Goal: Information Seeking & Learning: Learn about a topic

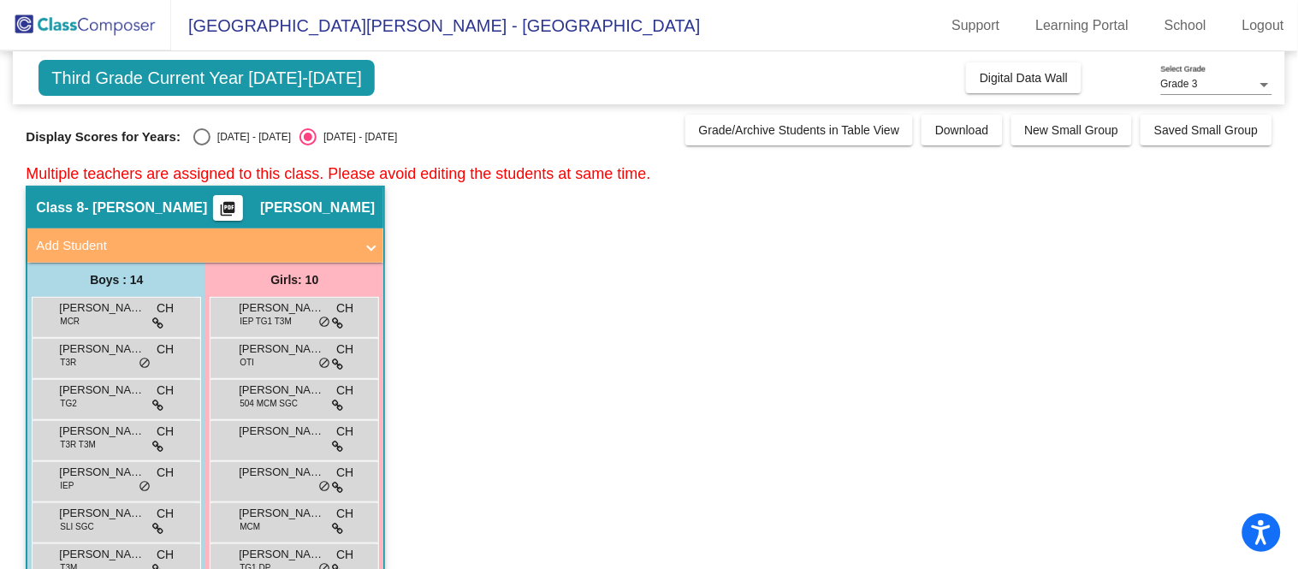
click at [193, 133] on div "Select an option" at bounding box center [201, 136] width 17 height 17
click at [201, 145] on input "[DATE] - [DATE]" at bounding box center [201, 145] width 1 height 1
radio input "true"
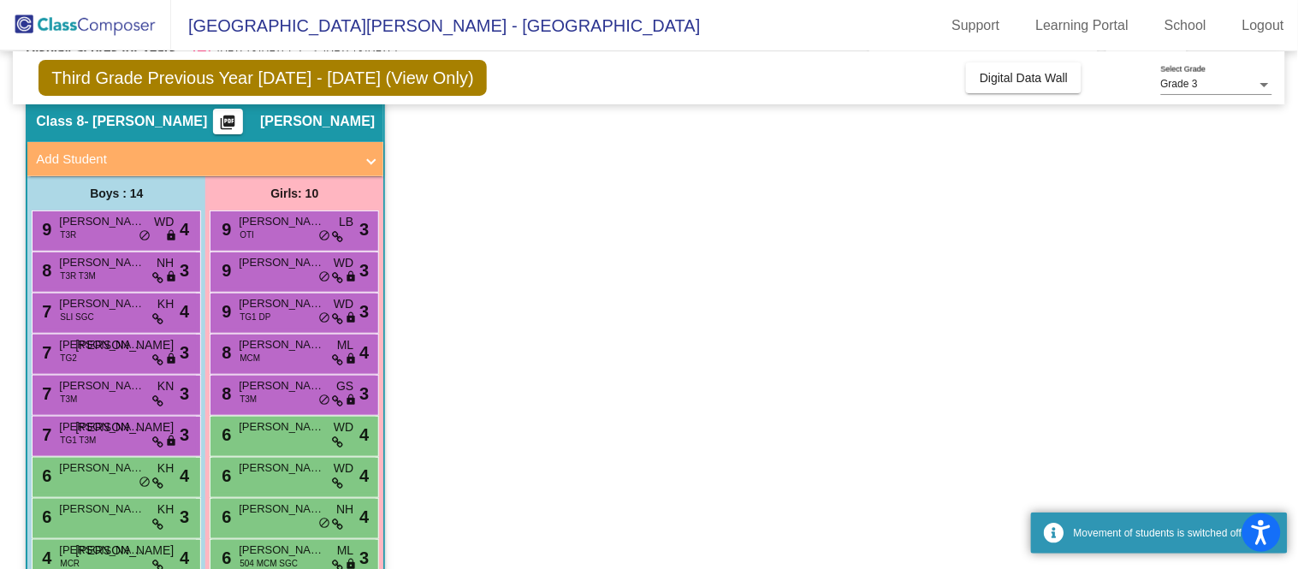
scroll to position [92, 0]
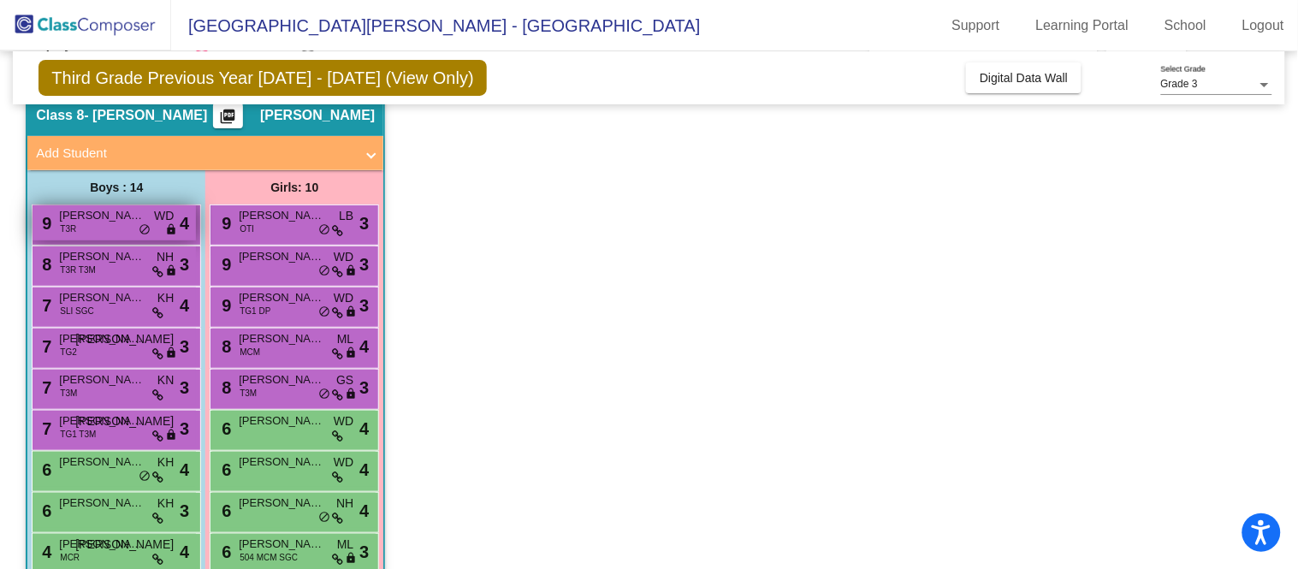
click at [107, 228] on div "9 [PERSON_NAME] T3R WD lock do_not_disturb_alt 4" at bounding box center [114, 222] width 163 height 35
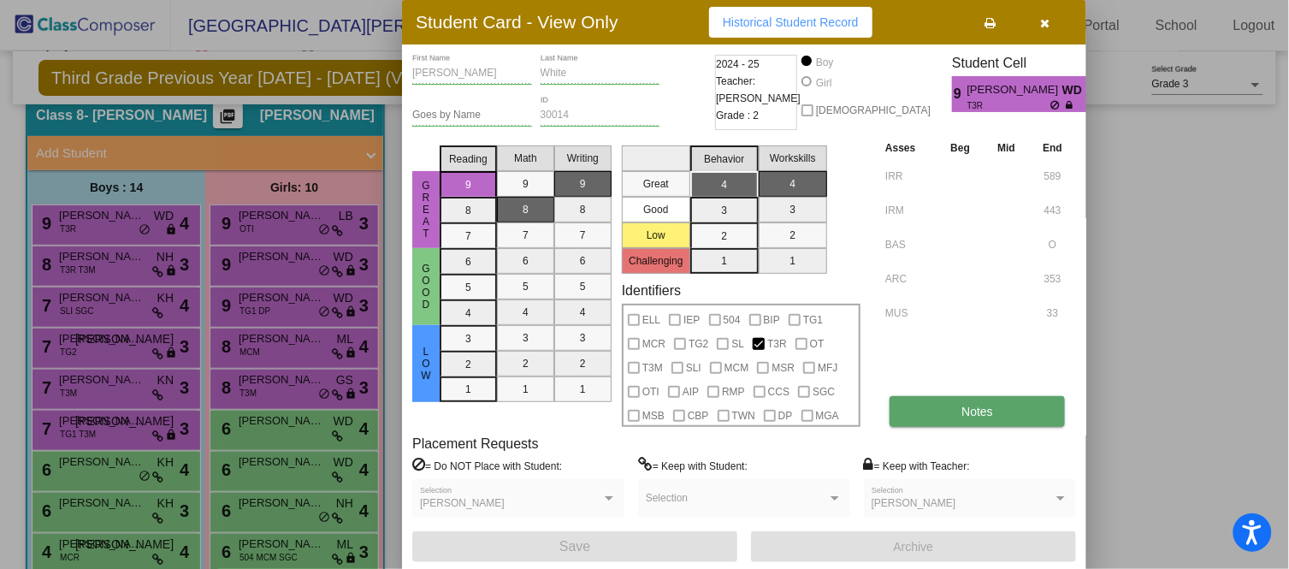
click at [984, 405] on span "Notes" at bounding box center [977, 412] width 32 height 14
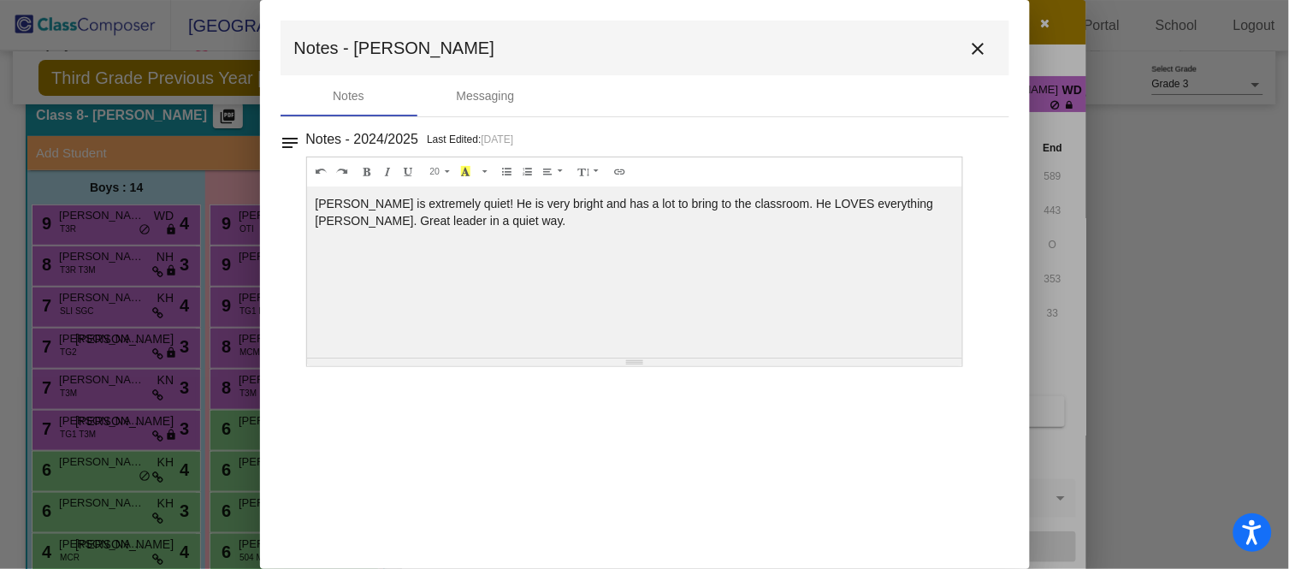
click at [976, 47] on mat-icon "close" at bounding box center [978, 48] width 21 height 21
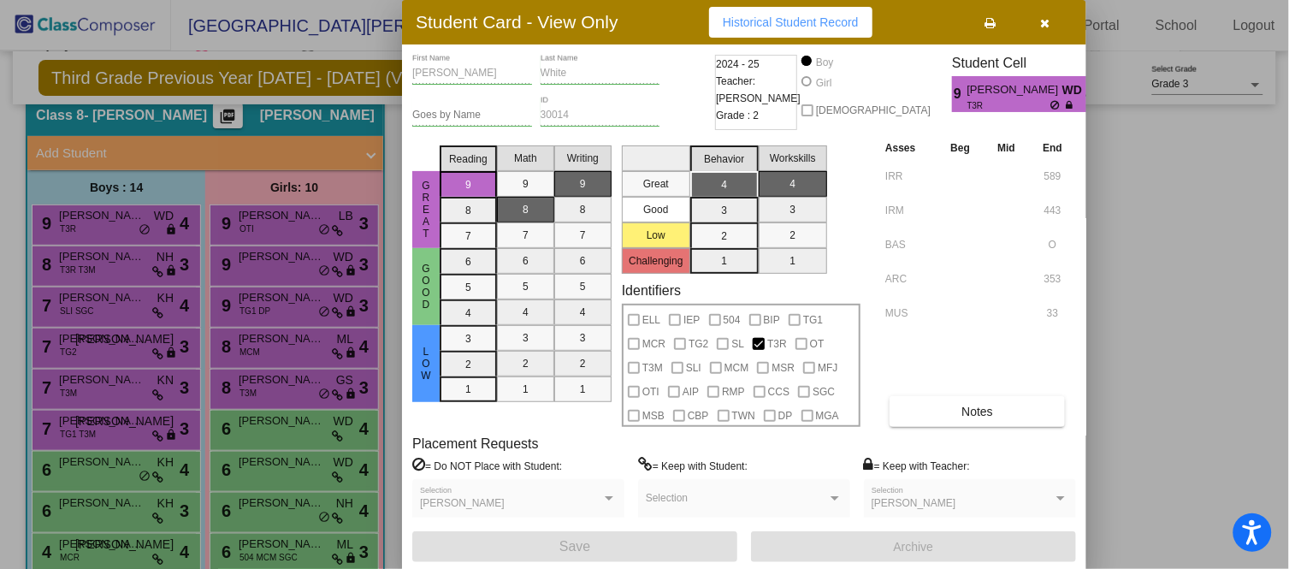
click at [1045, 23] on icon "button" at bounding box center [1045, 23] width 9 height 12
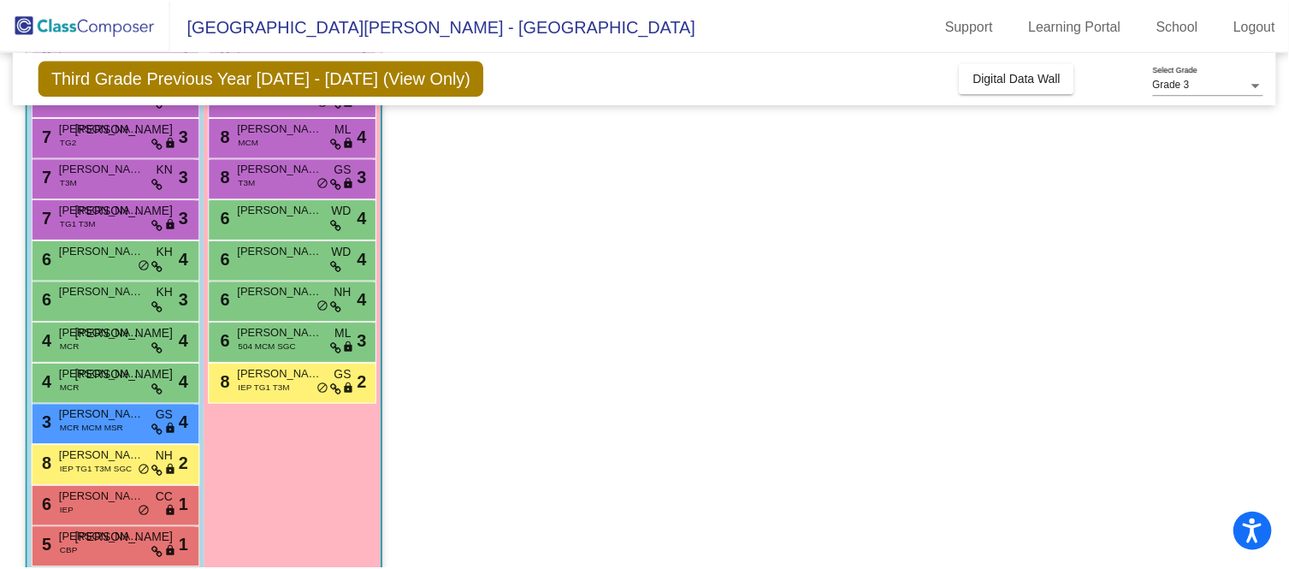
scroll to position [328, 0]
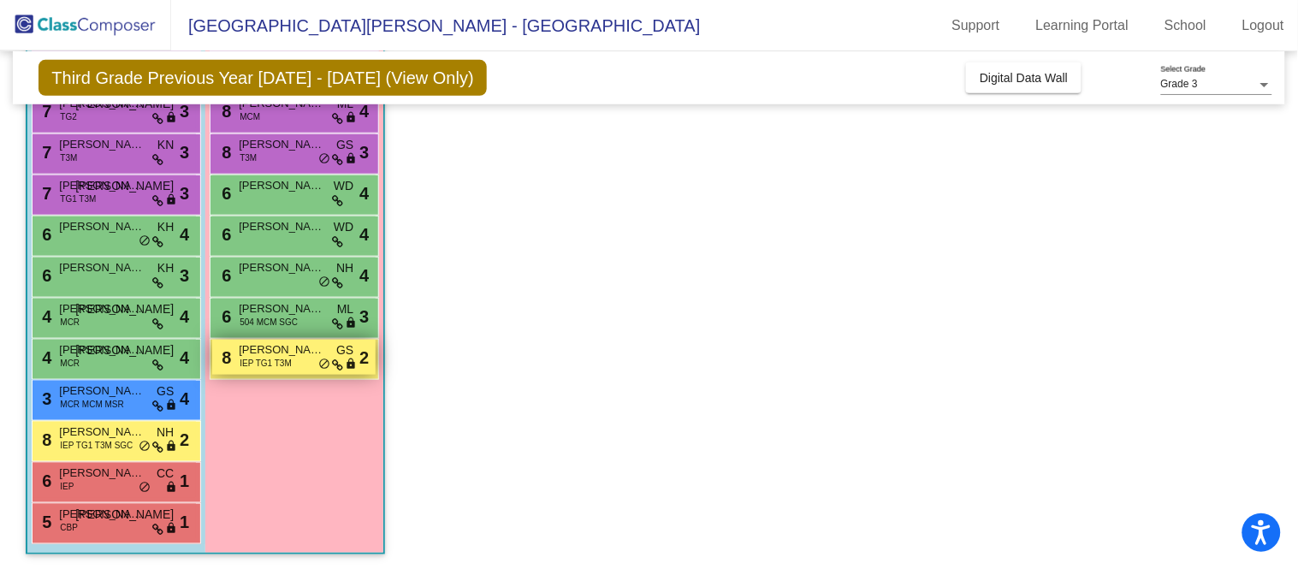
click at [283, 345] on span "[PERSON_NAME]" at bounding box center [282, 349] width 86 height 17
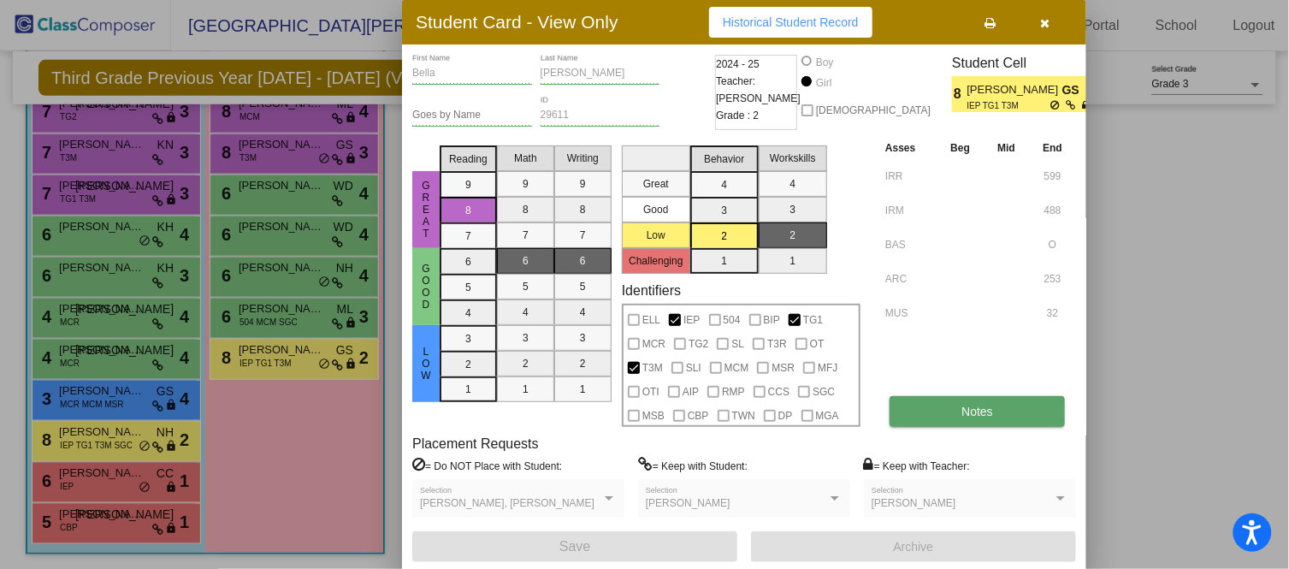
click at [979, 419] on button "Notes" at bounding box center [977, 411] width 175 height 31
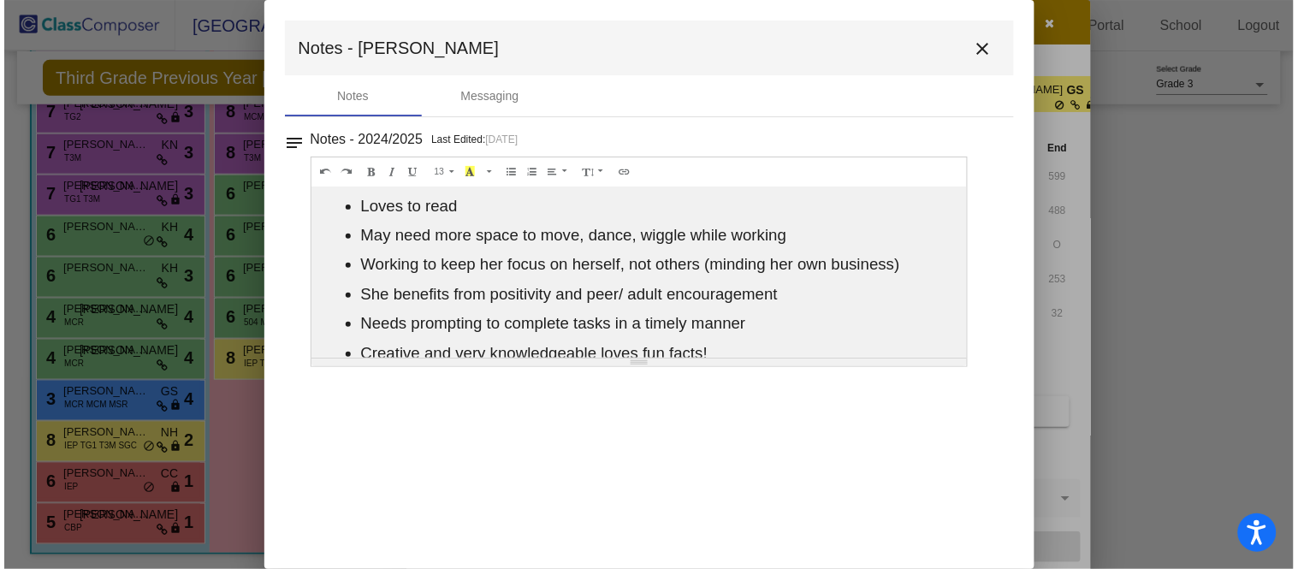
scroll to position [0, 0]
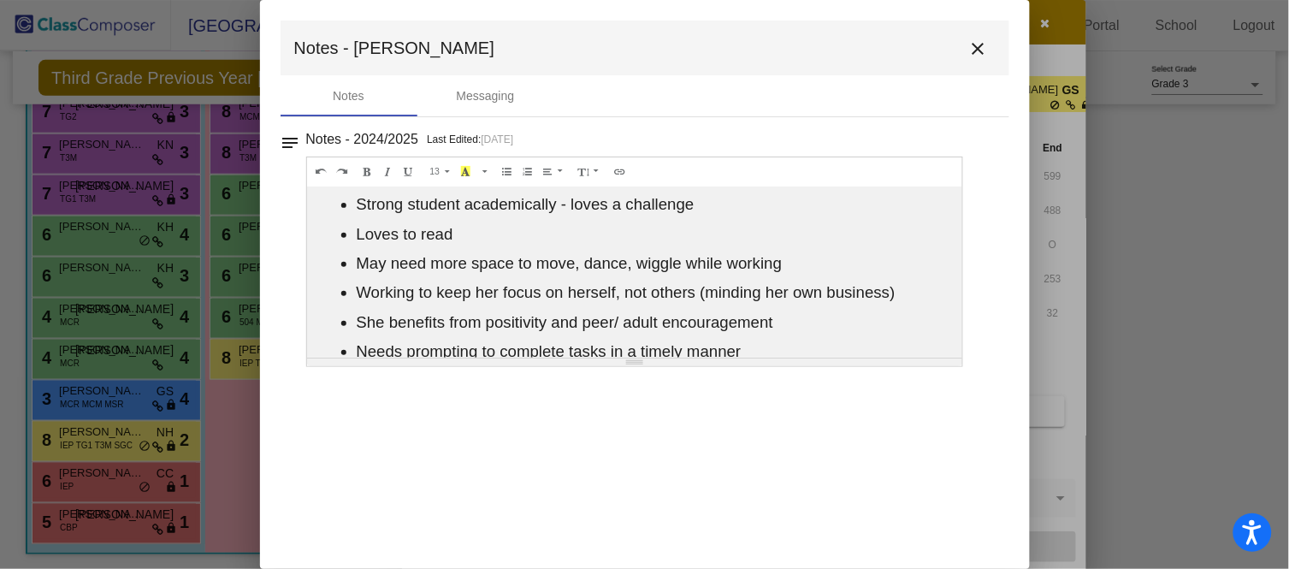
click at [971, 49] on mat-icon "close" at bounding box center [978, 48] width 21 height 21
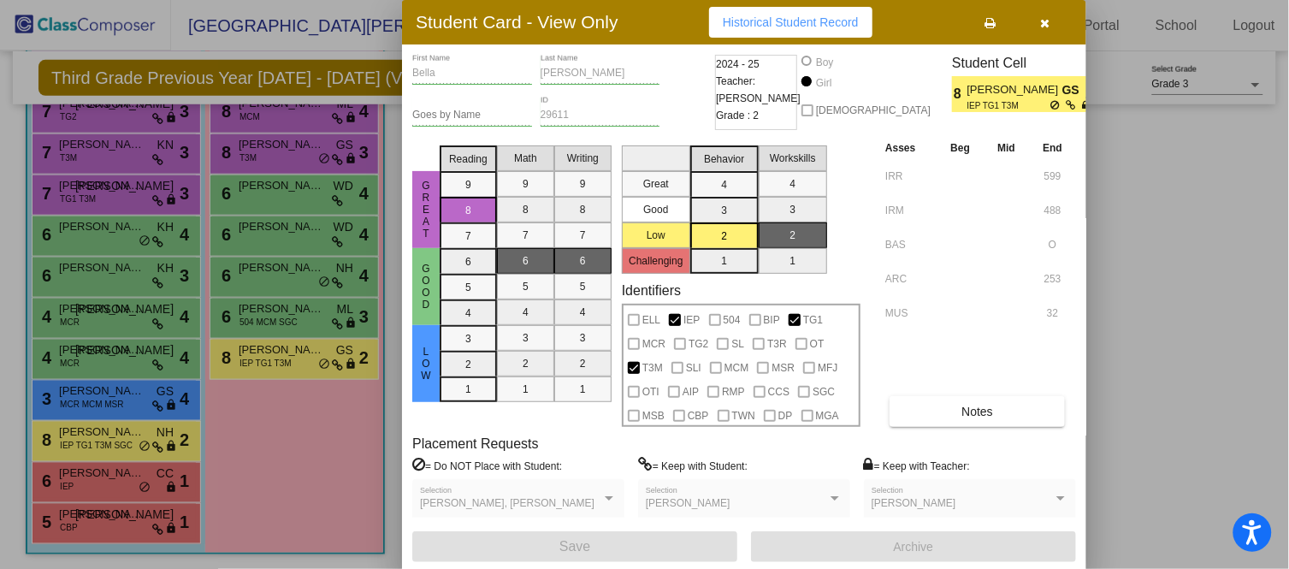
click at [1052, 21] on button "button" at bounding box center [1045, 22] width 55 height 31
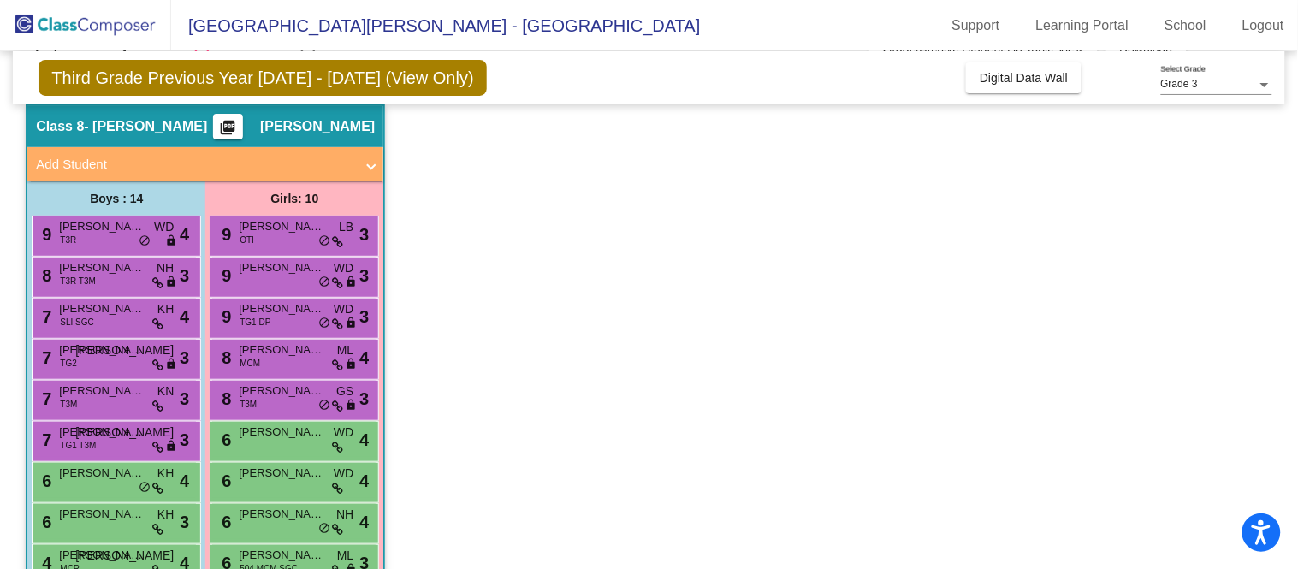
scroll to position [82, 0]
